Goal: Task Accomplishment & Management: Manage account settings

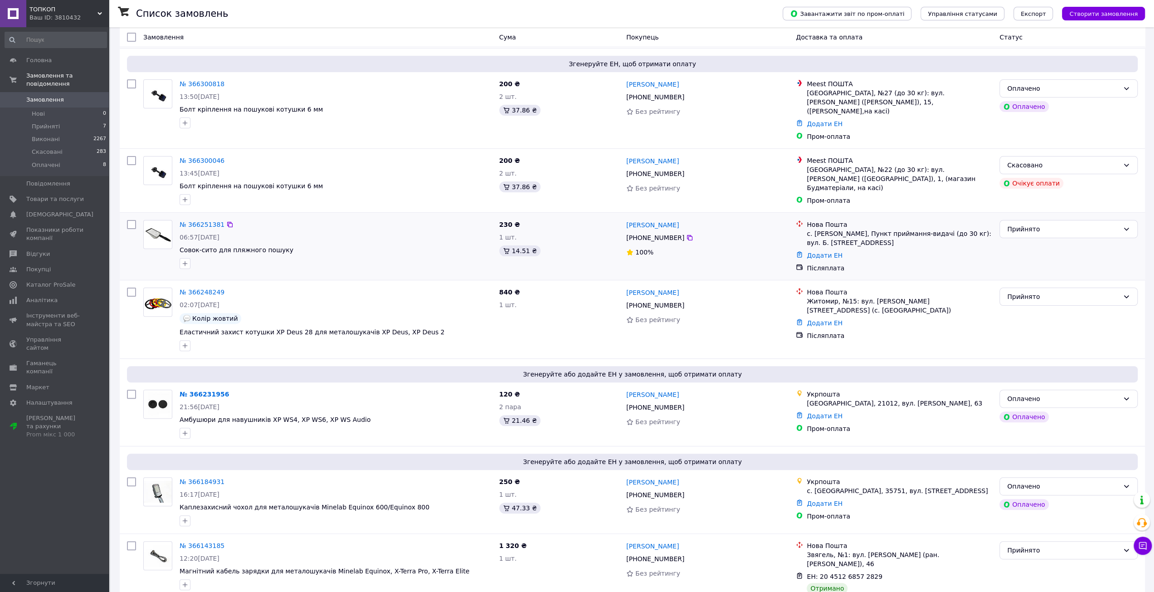
scroll to position [136, 0]
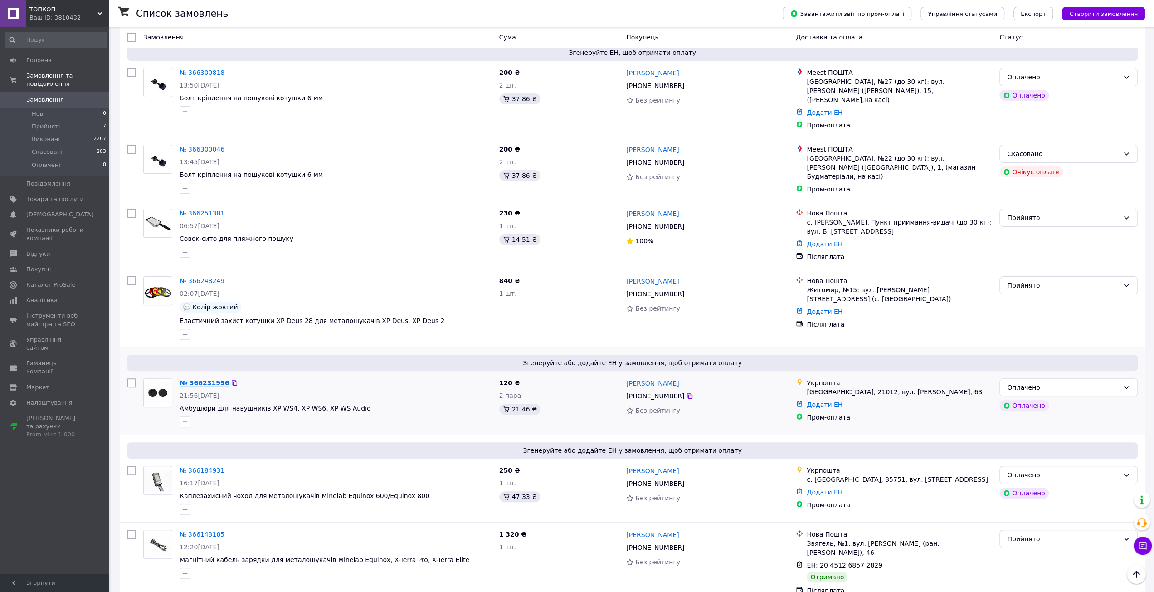
click at [193, 379] on link "№ 366231956" at bounding box center [204, 382] width 49 height 7
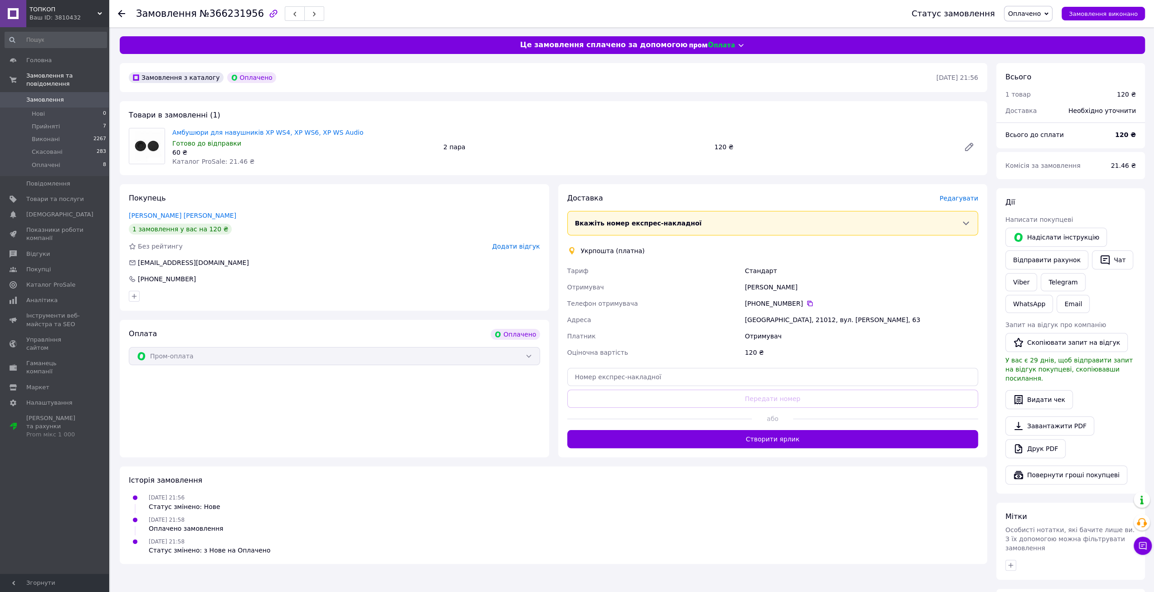
click at [51, 96] on span "Замовлення" at bounding box center [45, 100] width 38 height 8
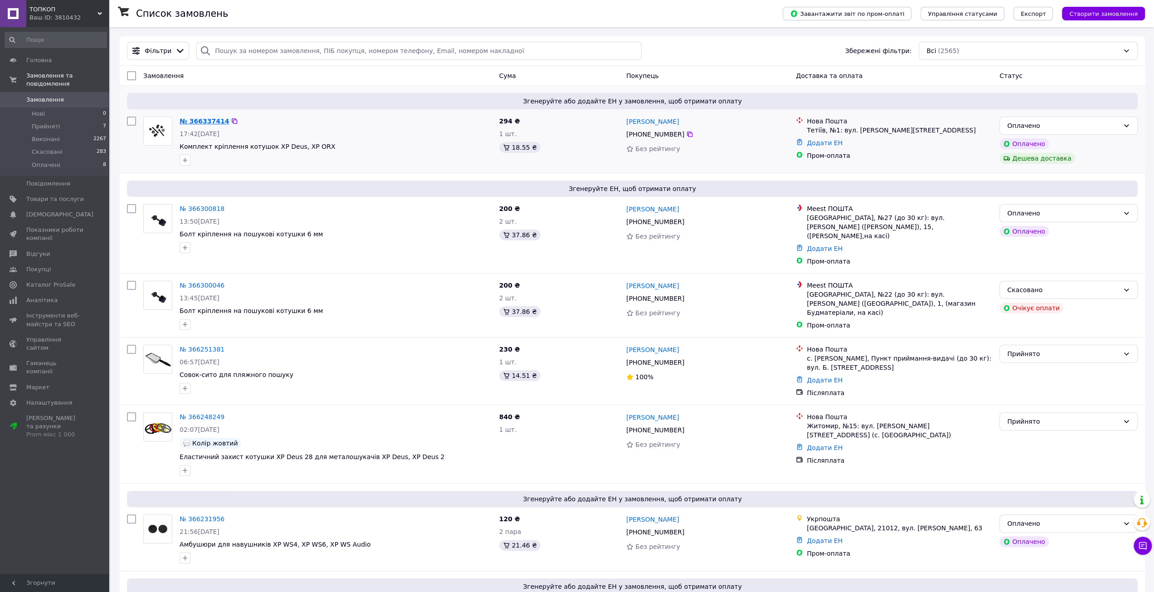
click at [199, 118] on link "№ 366337414" at bounding box center [204, 120] width 49 height 7
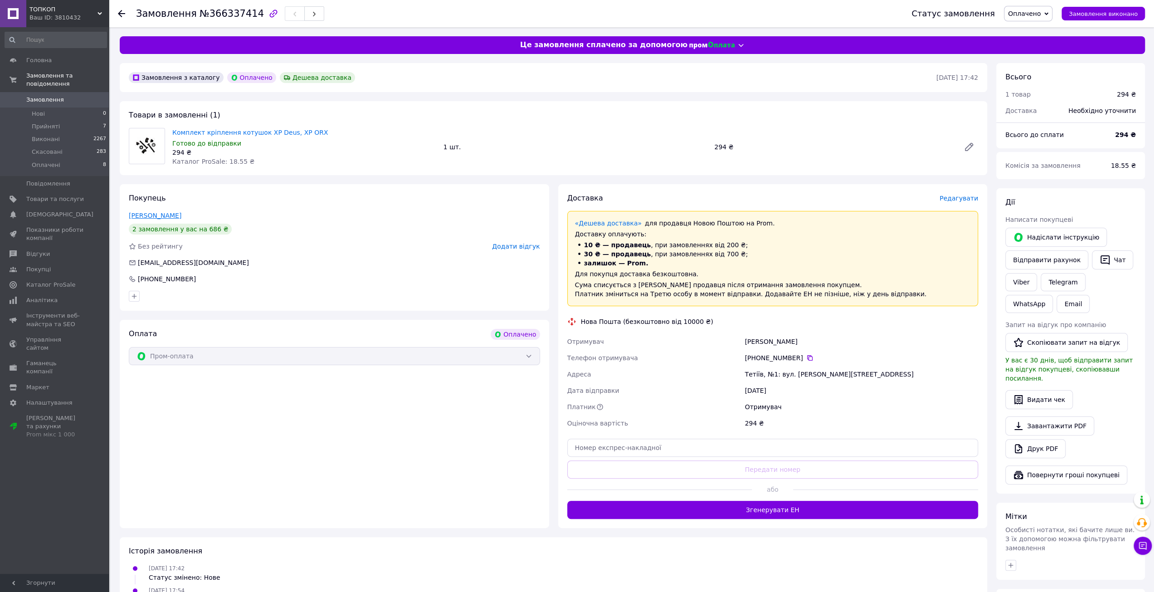
click at [151, 216] on link "Трегуб Тарас" at bounding box center [155, 215] width 53 height 7
click at [59, 96] on span "Замовлення" at bounding box center [45, 100] width 38 height 8
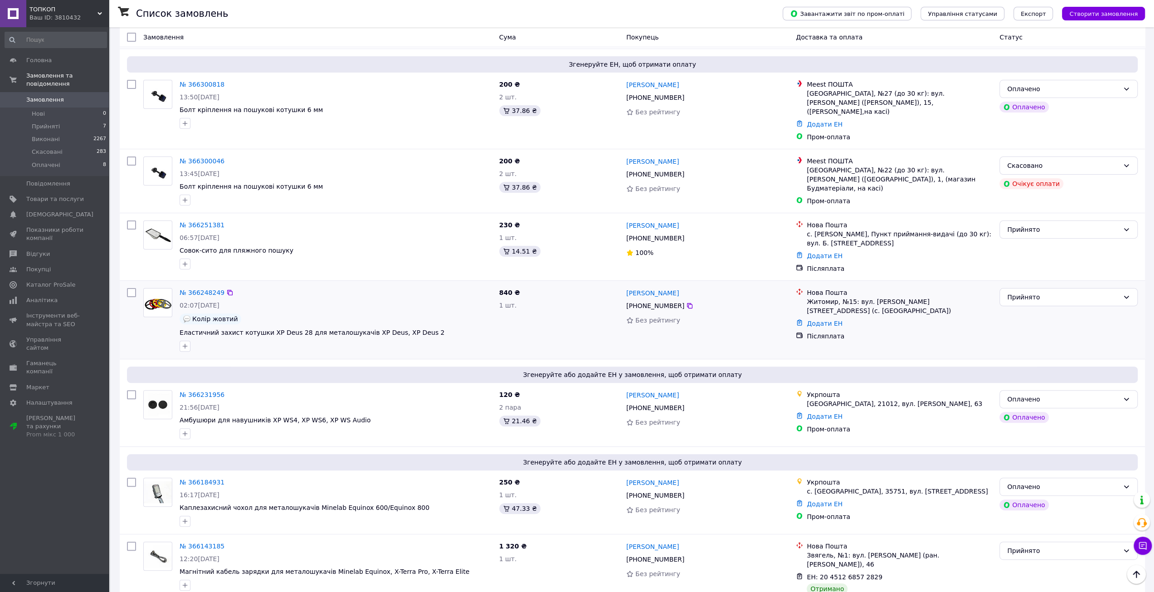
scroll to position [91, 0]
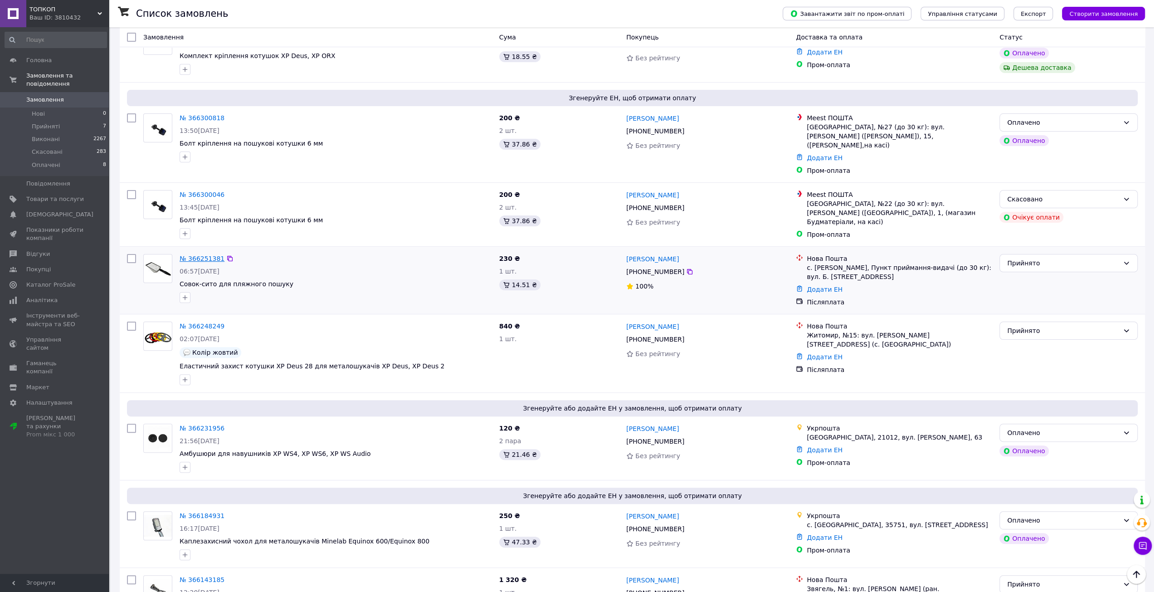
click at [197, 255] on link "№ 366251381" at bounding box center [202, 258] width 45 height 7
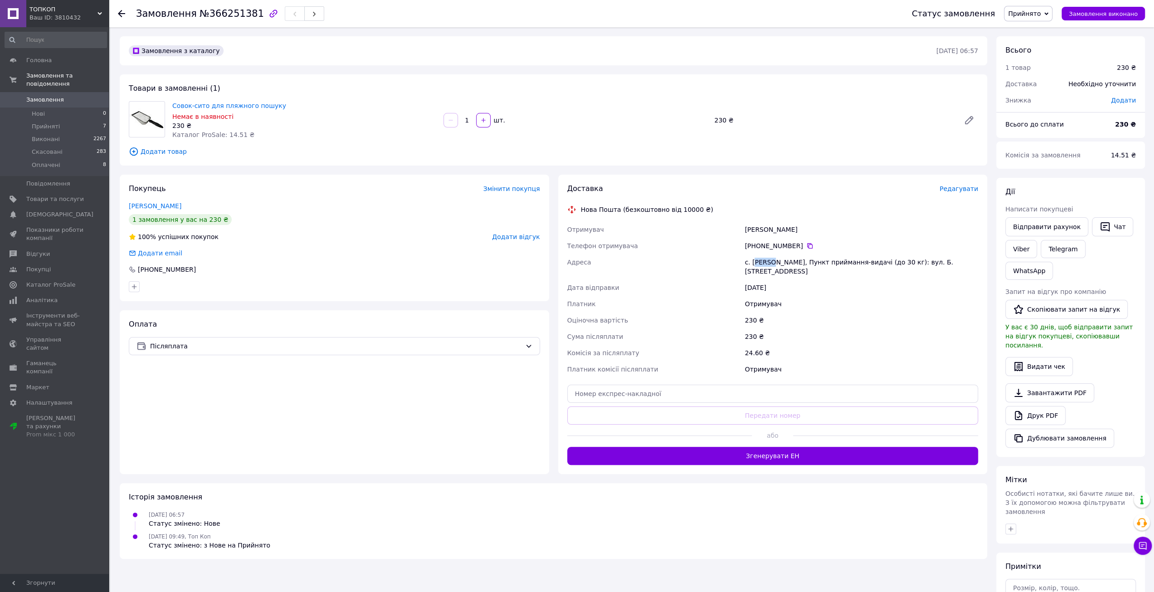
drag, startPoint x: 754, startPoint y: 263, endPoint x: 770, endPoint y: 267, distance: 15.8
click at [770, 267] on div "с. [PERSON_NAME], Пункт приймання-видачі (до 30 кг): вул. Б. [STREET_ADDRESS]" at bounding box center [861, 266] width 237 height 25
copy div "угрин"
drag, startPoint x: 757, startPoint y: 245, endPoint x: 798, endPoint y: 248, distance: 40.9
click at [798, 248] on div "[PHONE_NUMBER]" at bounding box center [862, 245] width 234 height 9
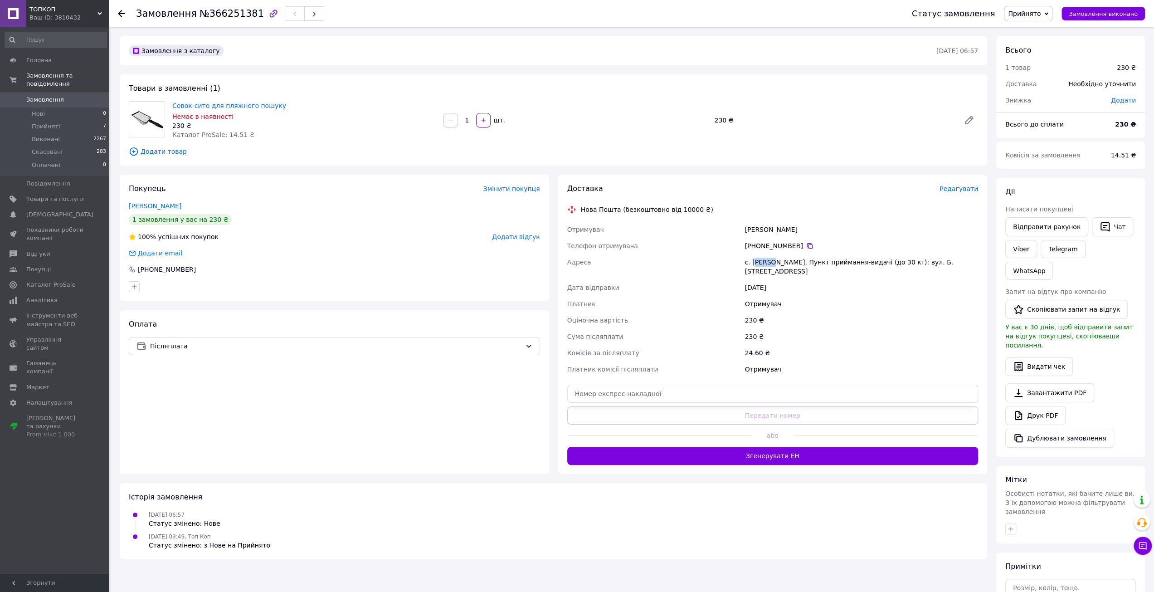
copy div "0 98 623 33 98"
drag, startPoint x: 749, startPoint y: 229, endPoint x: 794, endPoint y: 234, distance: 44.6
click at [794, 234] on div "[PERSON_NAME]" at bounding box center [861, 229] width 237 height 16
copy div "ерган Вероніка"
click at [48, 122] on span "Прийняті" at bounding box center [46, 126] width 28 height 8
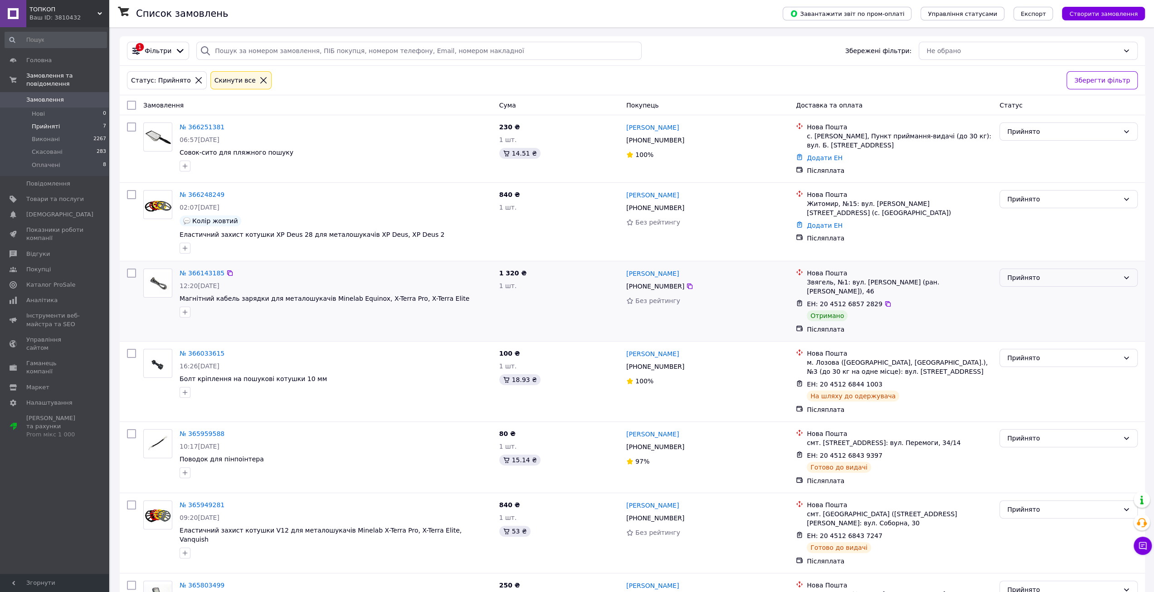
click at [1030, 276] on div "Прийнято" at bounding box center [1063, 278] width 112 height 10
click at [1027, 294] on li "Виконано" at bounding box center [1068, 296] width 137 height 16
click at [62, 96] on span "Замовлення" at bounding box center [55, 100] width 58 height 8
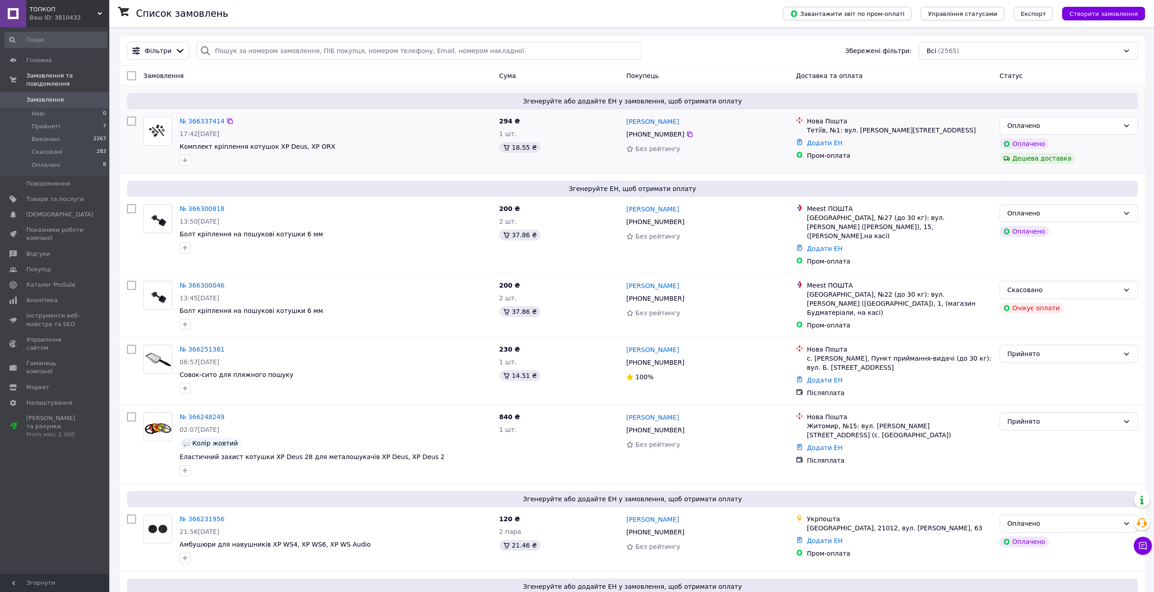
drag, startPoint x: 643, startPoint y: 134, endPoint x: 679, endPoint y: 136, distance: 35.9
click at [679, 136] on div "[PHONE_NUMBER]" at bounding box center [655, 134] width 62 height 13
copy div "67 449 11 66"
drag, startPoint x: 324, startPoint y: 146, endPoint x: 181, endPoint y: 149, distance: 142.9
click at [181, 149] on span "Комплект кріплення котушок XP Deus, XP ORX" at bounding box center [336, 146] width 312 height 9
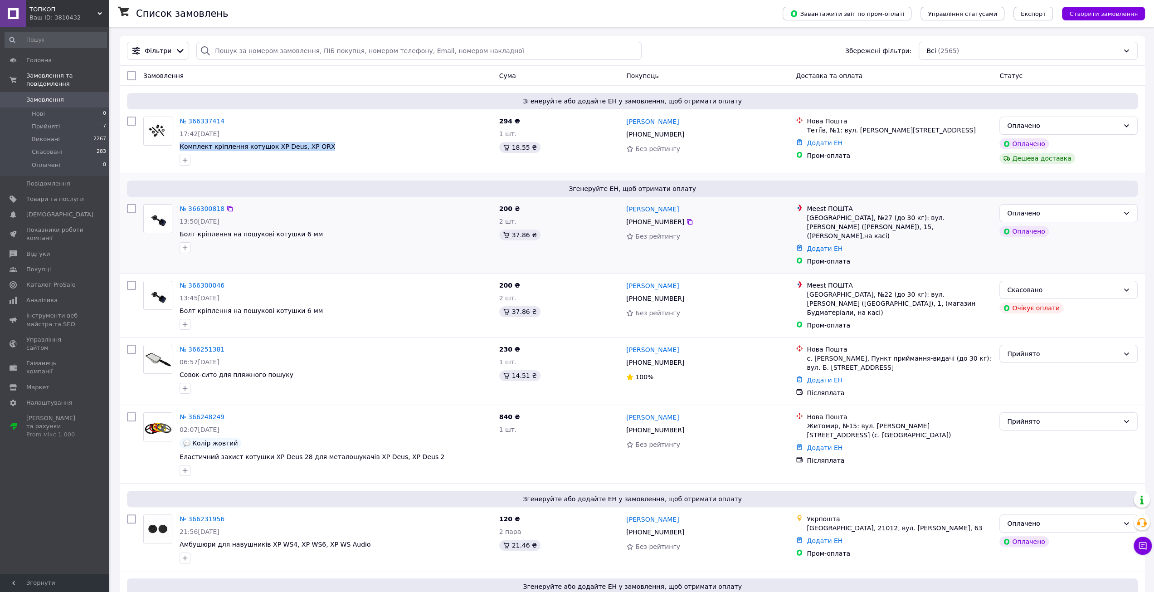
copy span "Комплект кріплення котушок XP Deus, XP ORX"
click at [407, 146] on span "Комплект кріплення котушок XP Deus, XP ORX" at bounding box center [336, 146] width 312 height 9
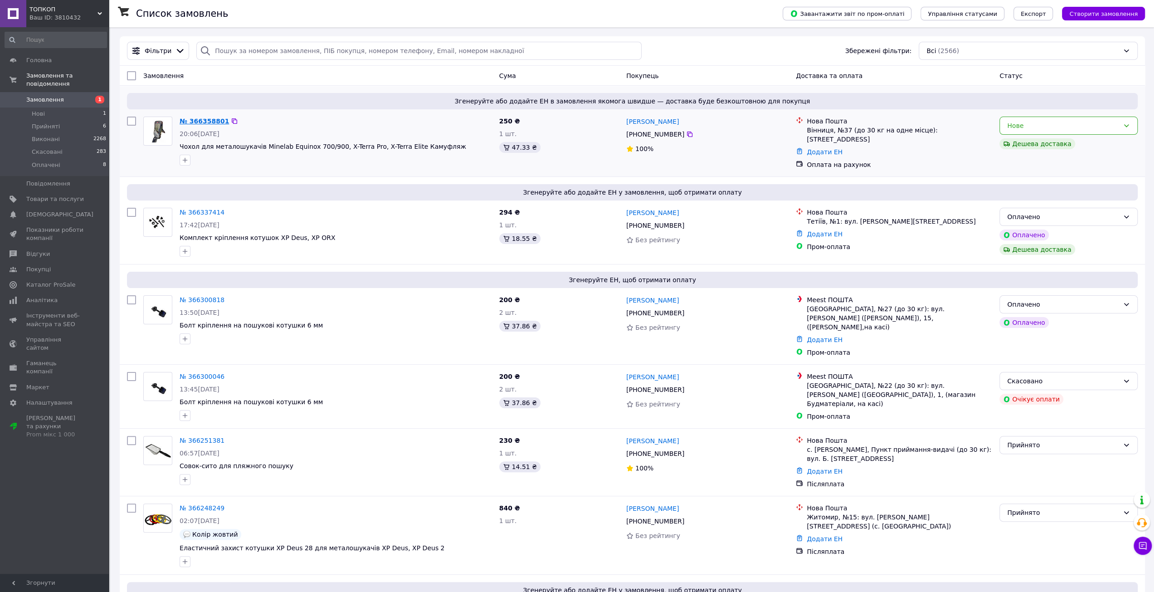
click at [196, 122] on link "№ 366358801" at bounding box center [204, 120] width 49 height 7
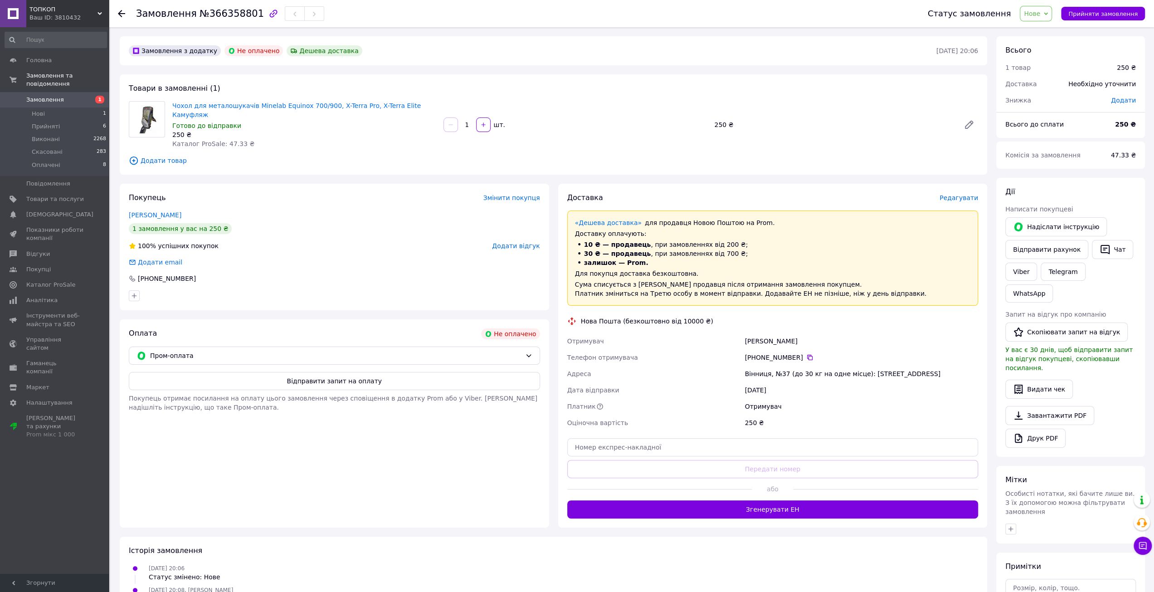
click at [56, 96] on span "Замовлення" at bounding box center [45, 100] width 38 height 8
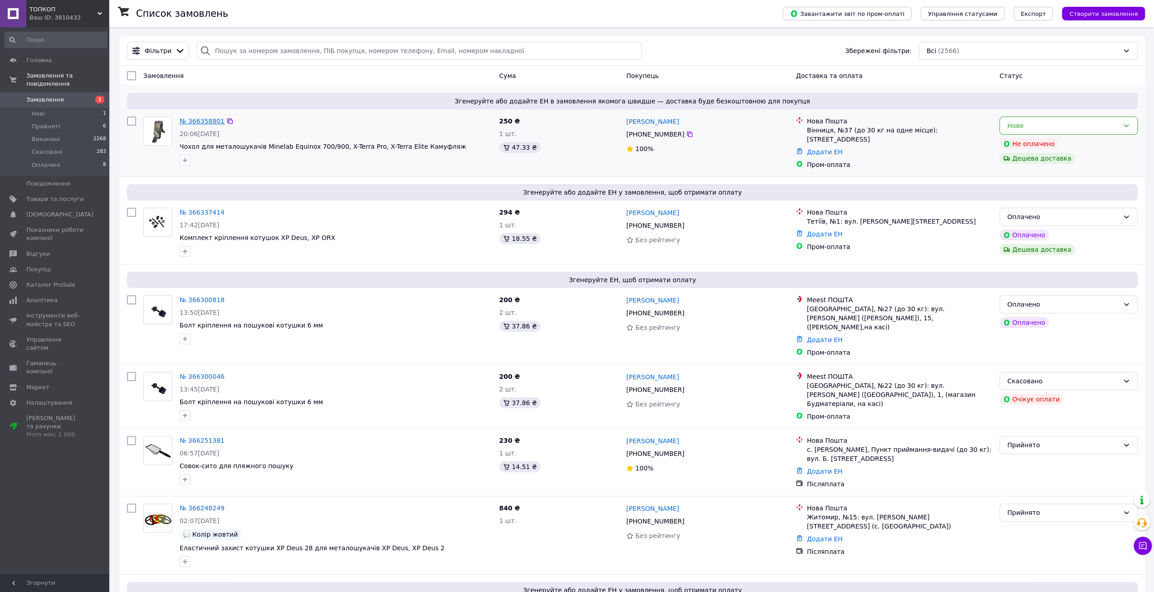
click at [205, 122] on link "№ 366358801" at bounding box center [202, 120] width 45 height 7
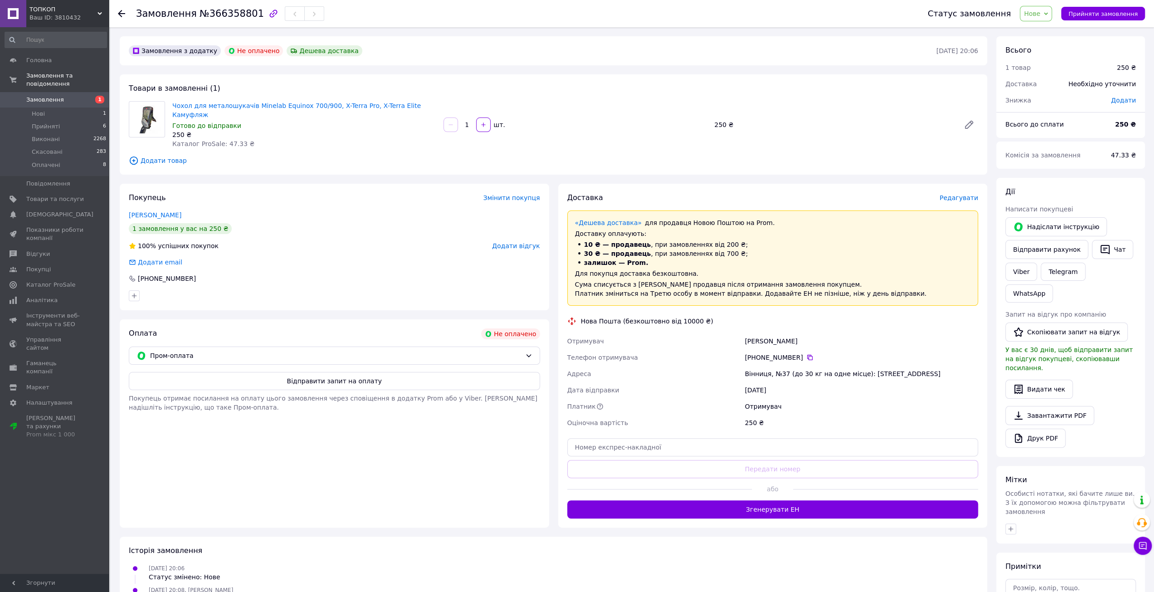
click at [47, 96] on span "Замовлення" at bounding box center [45, 100] width 38 height 8
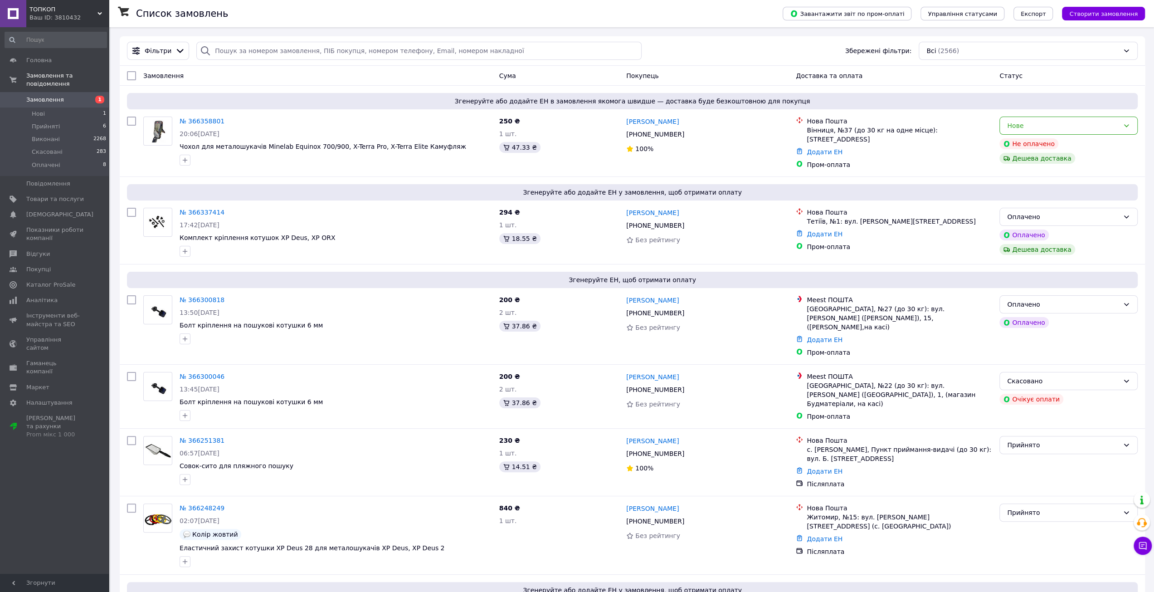
click at [200, 437] on link "№ 366251381" at bounding box center [202, 440] width 45 height 7
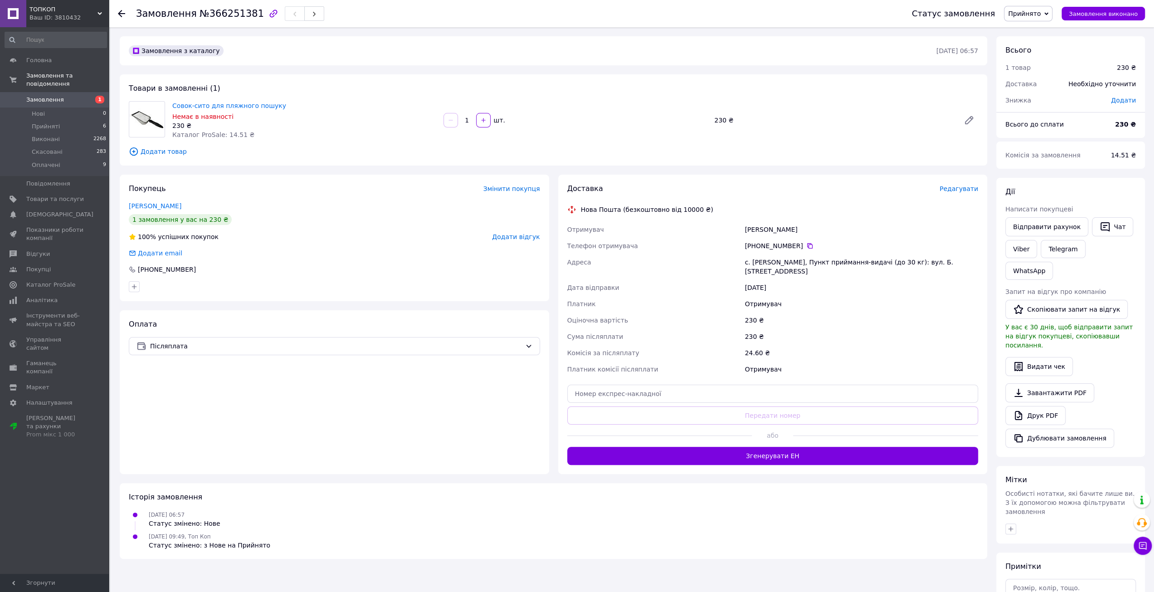
drag, startPoint x: 757, startPoint y: 245, endPoint x: 796, endPoint y: 248, distance: 39.5
click at [796, 248] on div "[PHONE_NUMBER]" at bounding box center [862, 245] width 234 height 9
copy div "0 98 623 33 98"
drag, startPoint x: 748, startPoint y: 229, endPoint x: 765, endPoint y: 233, distance: 17.3
click at [765, 233] on div "[PERSON_NAME]" at bounding box center [861, 229] width 237 height 16
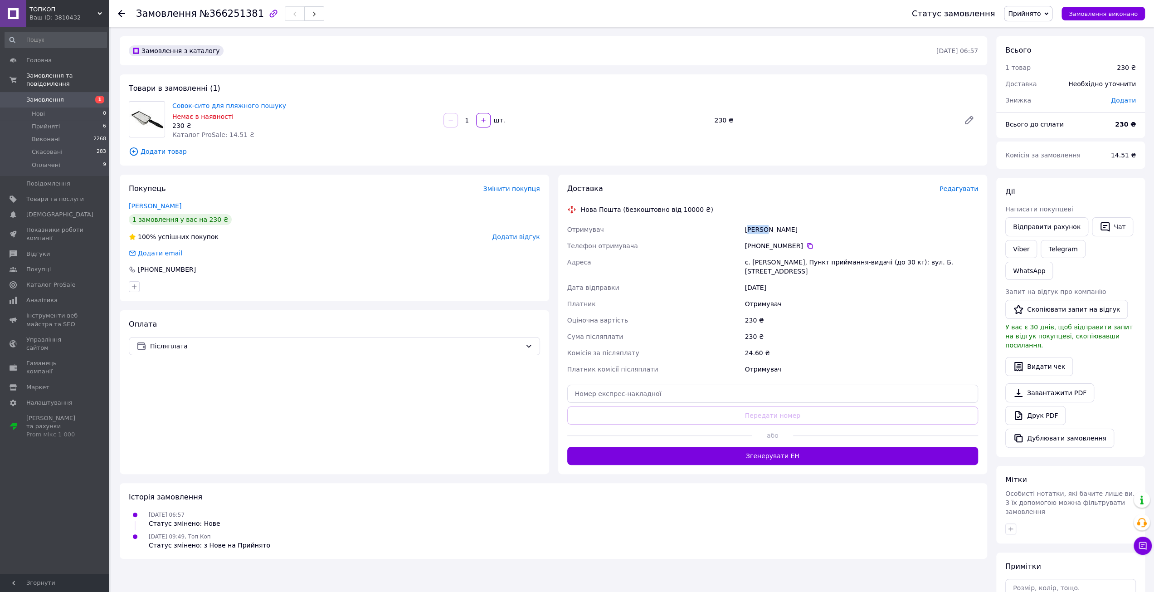
copy div "ерган"
